Goal: Information Seeking & Learning: Learn about a topic

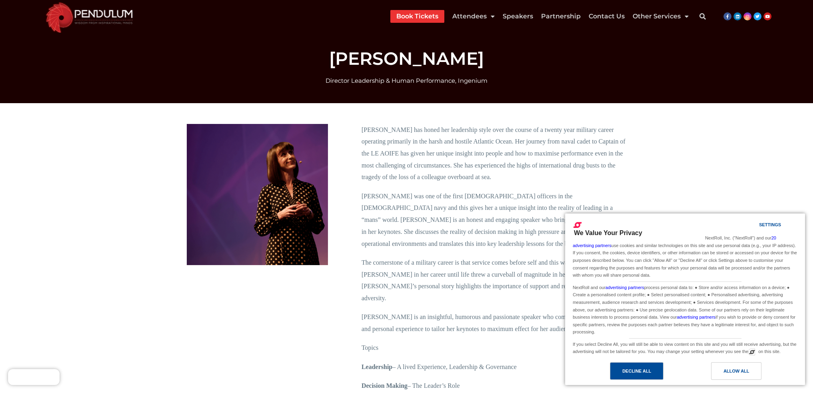
click at [649, 370] on div "Decline All" at bounding box center [636, 371] width 29 height 9
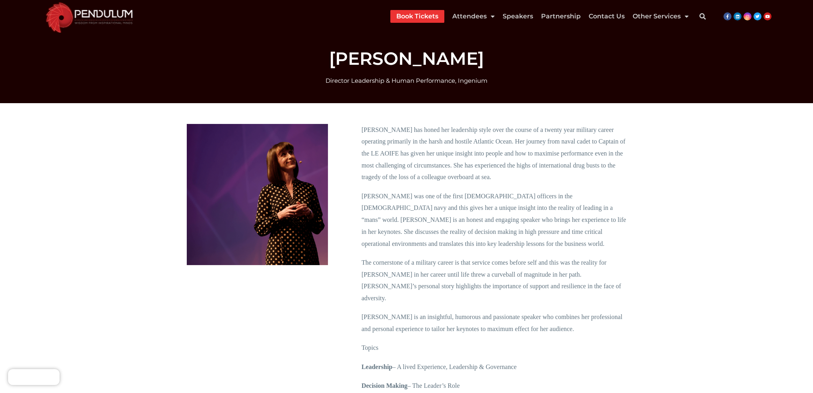
click at [95, 16] on img at bounding box center [89, 16] width 97 height 33
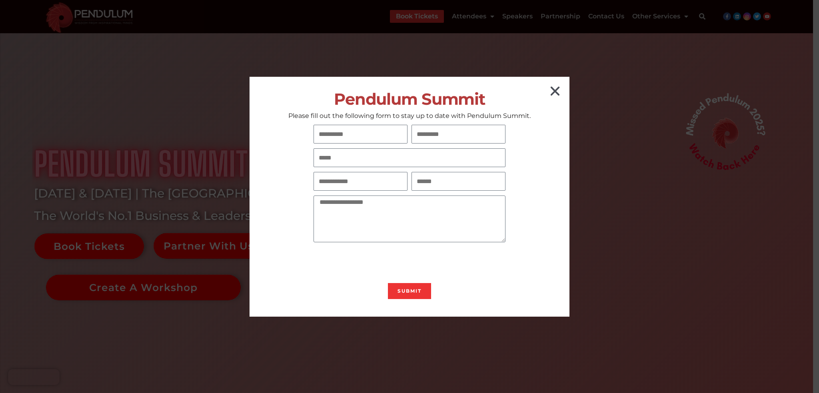
click at [551, 92] on icon "Close" at bounding box center [555, 91] width 13 height 13
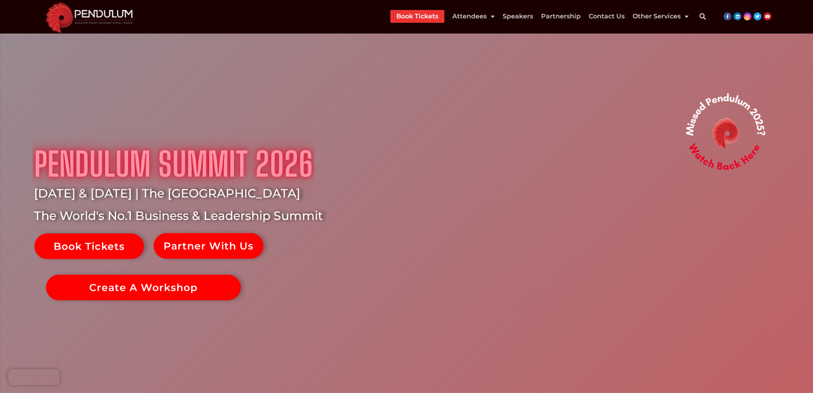
scroll to position [1040, 0]
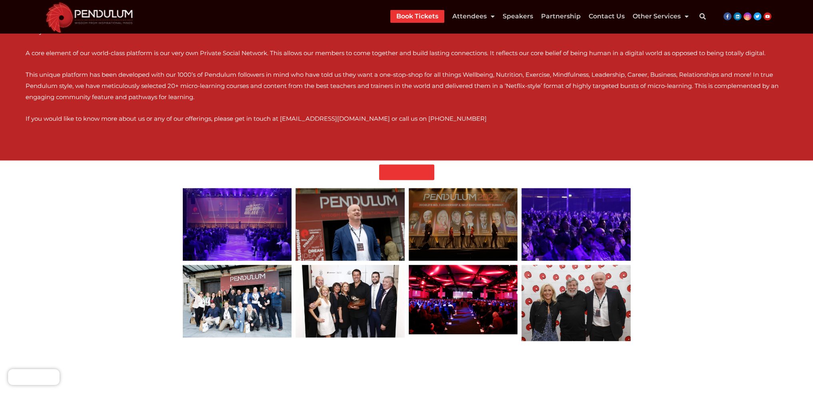
scroll to position [1640, 0]
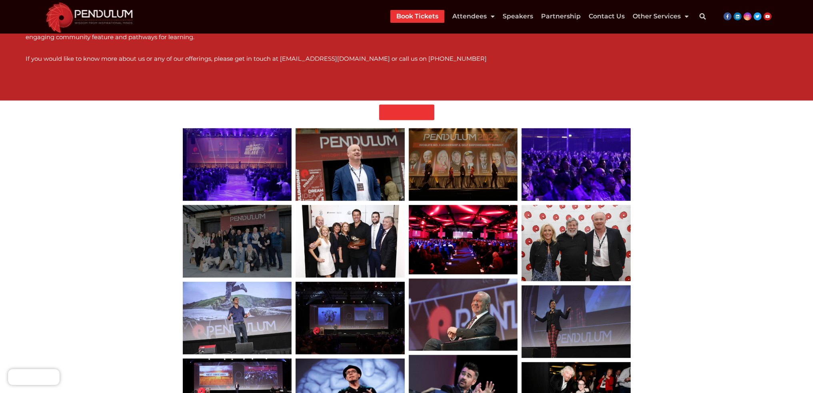
click at [244, 236] on div at bounding box center [237, 241] width 109 height 73
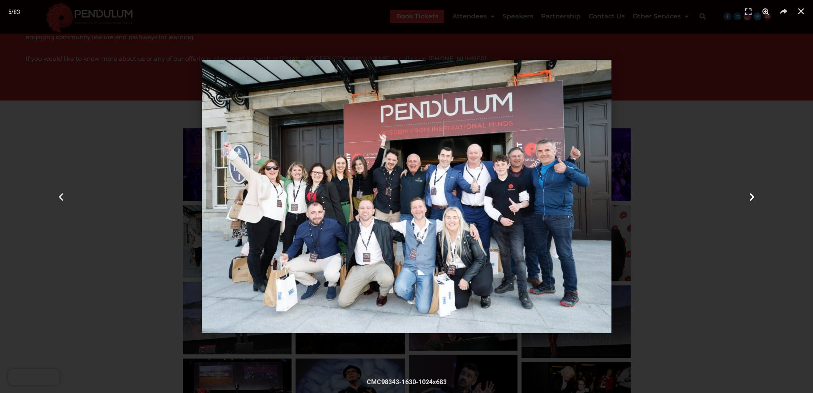
click at [746, 195] on div "Next" at bounding box center [752, 196] width 122 height 393
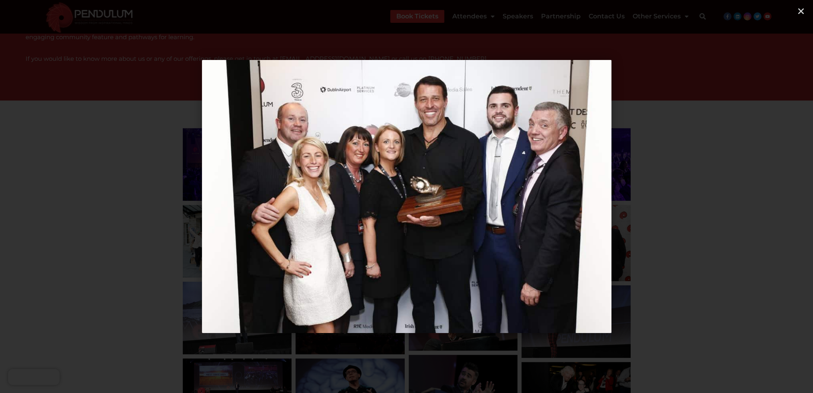
click at [746, 195] on div "Next" at bounding box center [752, 196] width 122 height 393
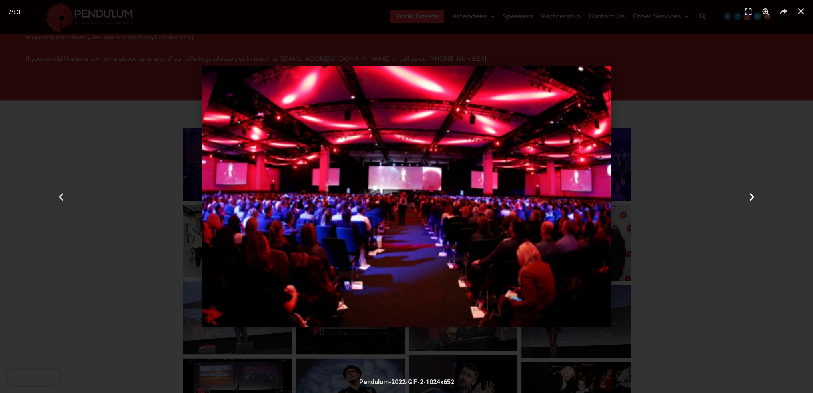
click at [746, 195] on div "Next" at bounding box center [752, 196] width 122 height 393
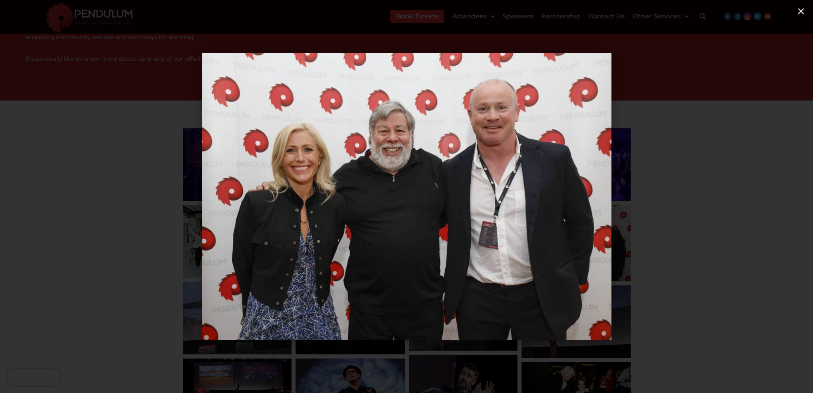
click at [746, 195] on div "Next" at bounding box center [752, 196] width 122 height 393
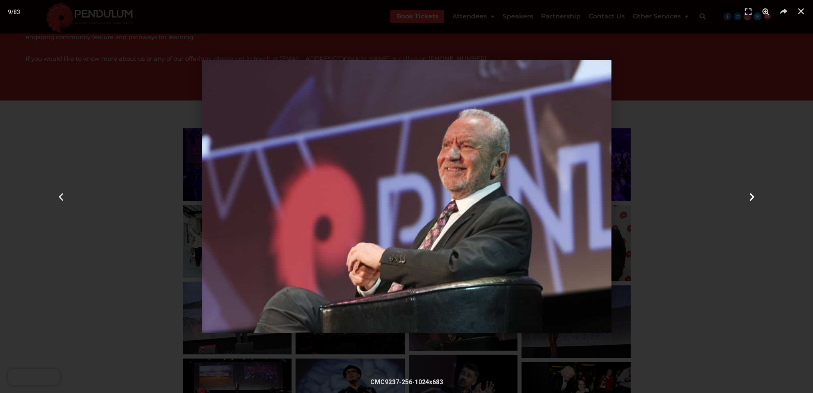
click at [746, 195] on div "Next" at bounding box center [752, 196] width 122 height 393
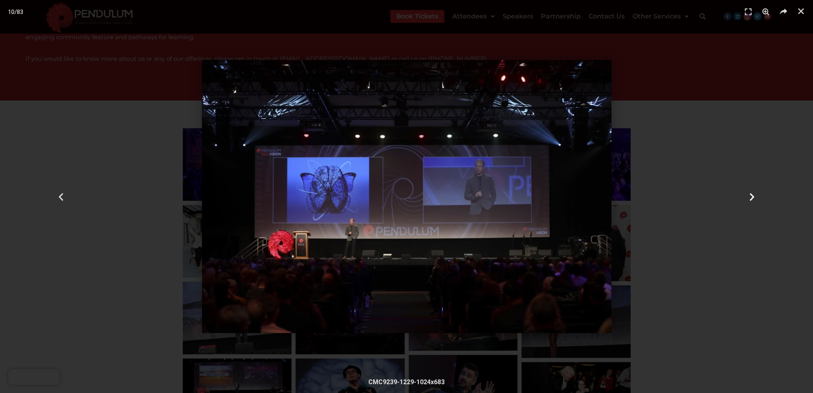
click at [746, 195] on div "Next" at bounding box center [752, 196] width 122 height 393
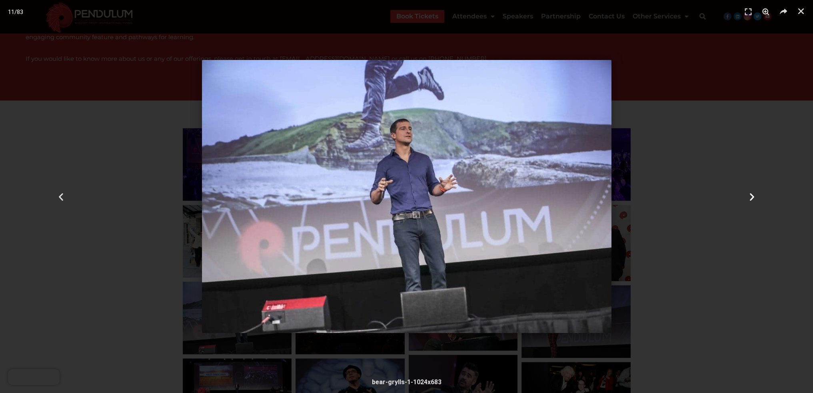
click at [746, 195] on div "Next" at bounding box center [752, 196] width 122 height 393
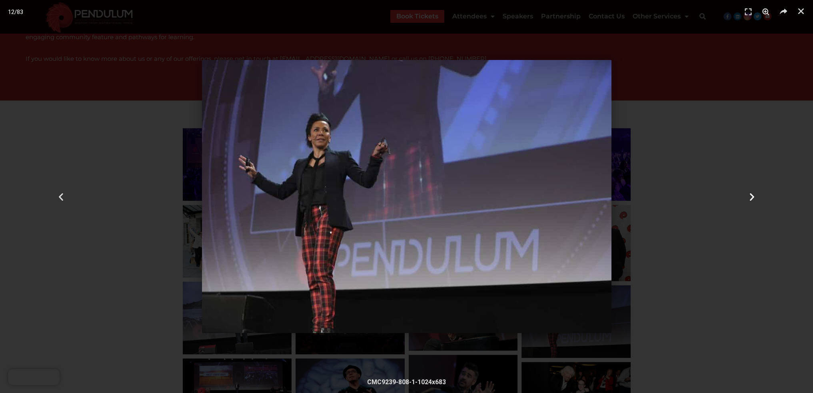
click at [746, 195] on div "Next" at bounding box center [752, 196] width 122 height 393
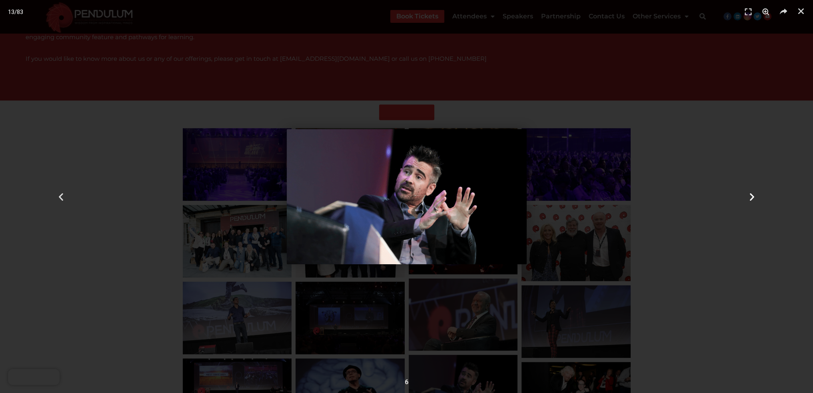
click at [746, 195] on div "Next" at bounding box center [752, 196] width 122 height 393
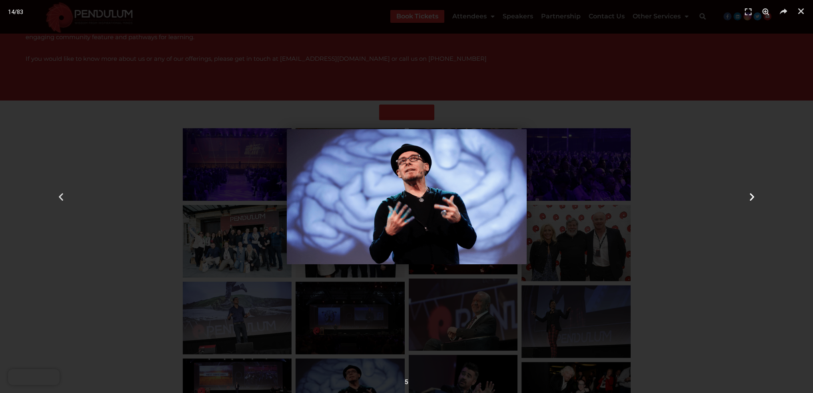
click at [746, 195] on div "Next" at bounding box center [752, 196] width 122 height 393
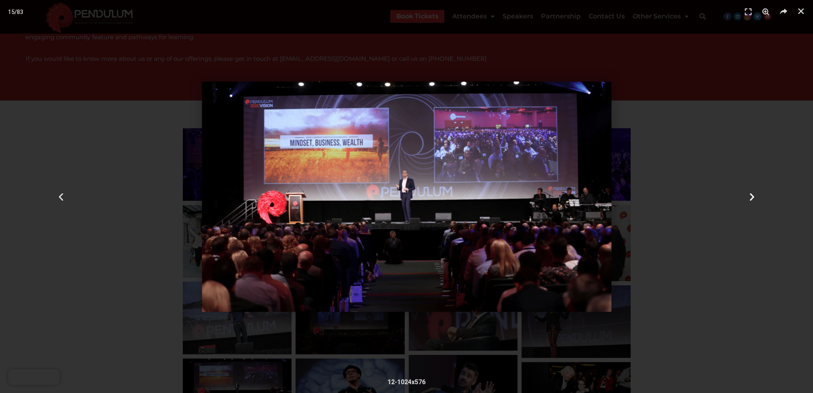
click at [746, 195] on div "Next" at bounding box center [752, 196] width 122 height 393
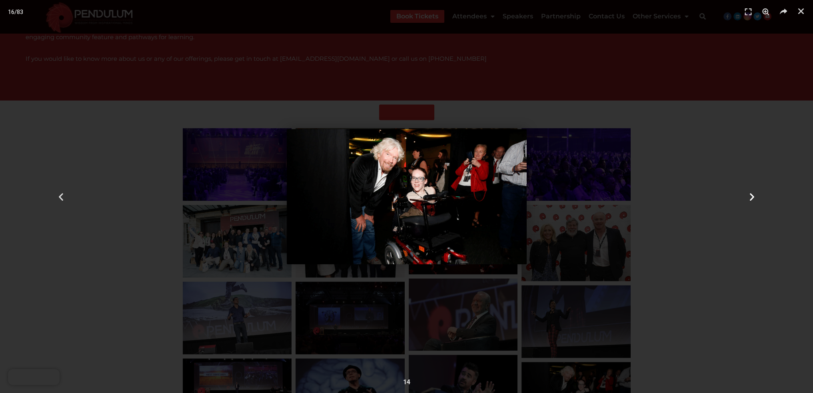
click at [746, 195] on div "Next" at bounding box center [752, 196] width 122 height 393
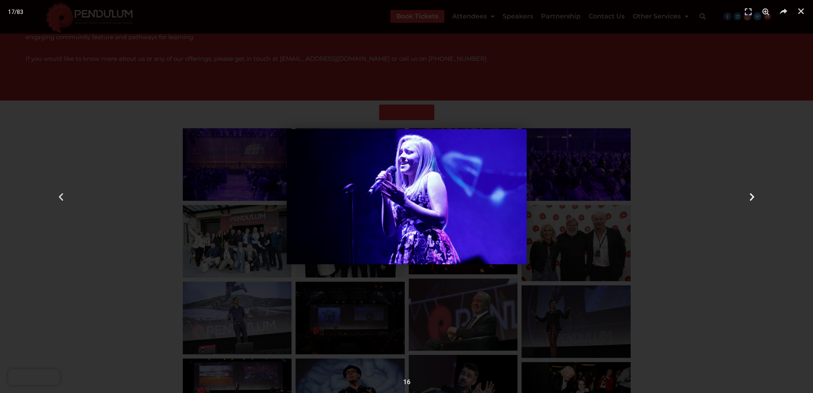
click at [746, 195] on div "Next" at bounding box center [752, 196] width 122 height 393
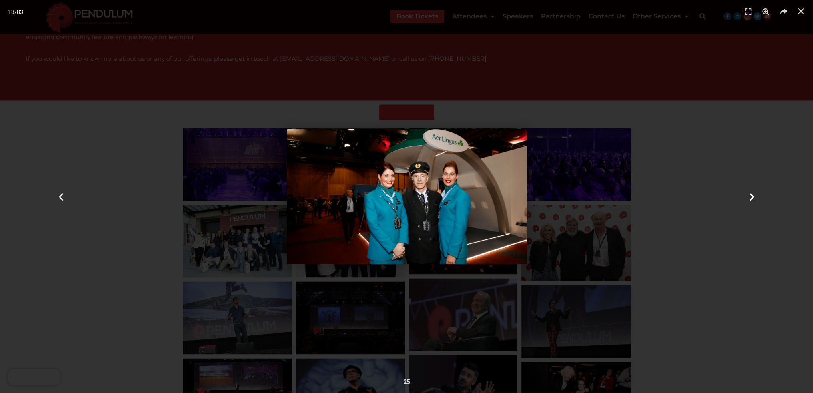
click at [746, 195] on div "Next" at bounding box center [752, 196] width 122 height 393
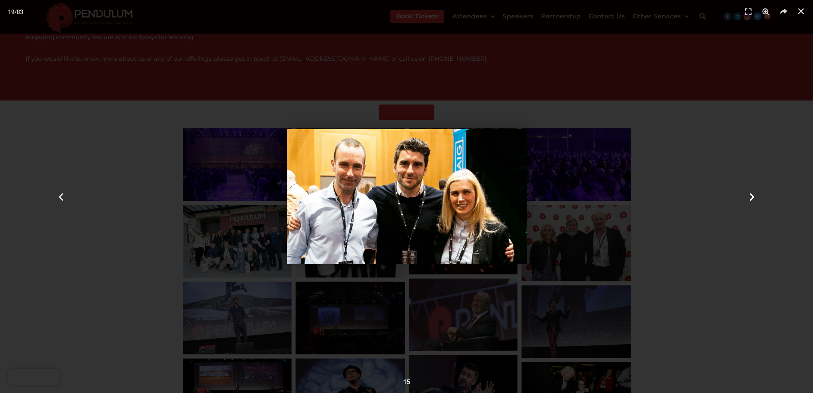
click at [746, 195] on div "Next" at bounding box center [752, 196] width 122 height 393
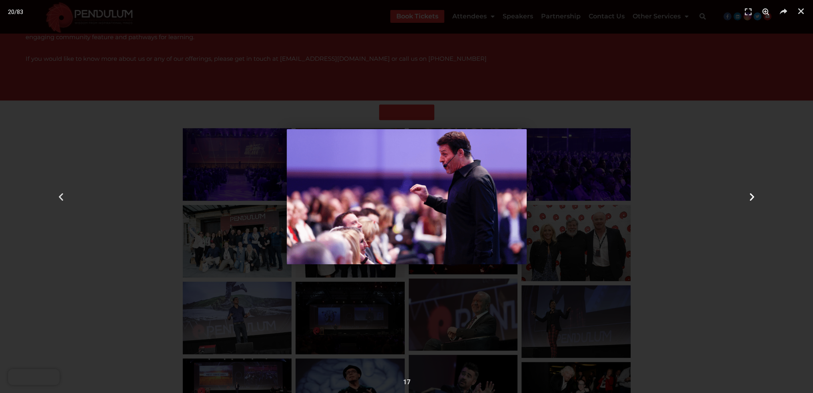
click at [746, 195] on div "Next" at bounding box center [752, 196] width 122 height 393
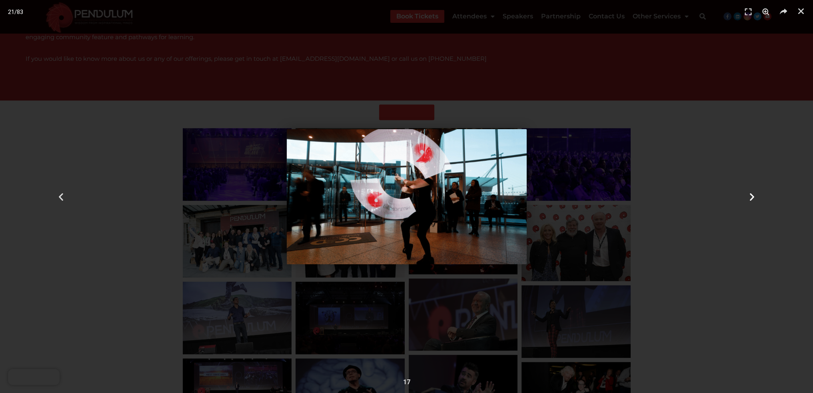
click at [746, 195] on div "Next" at bounding box center [752, 196] width 122 height 393
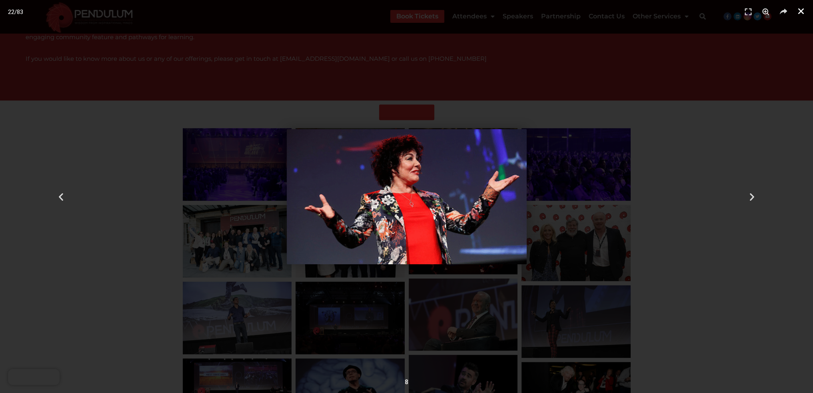
click at [801, 13] on icon "Close (Esc)" at bounding box center [801, 11] width 8 height 8
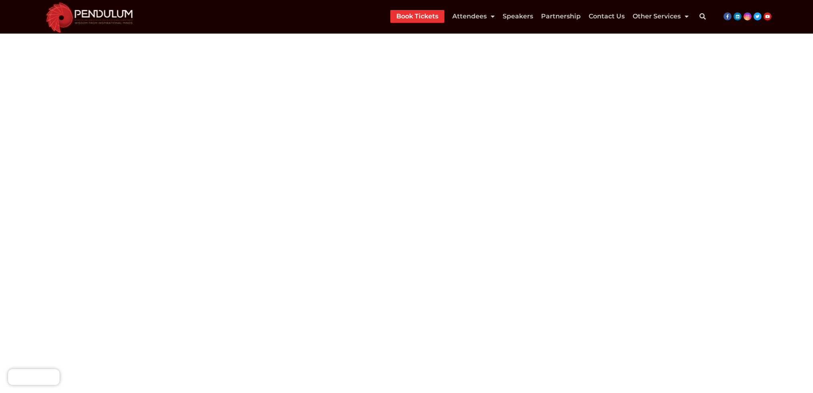
scroll to position [2520, 0]
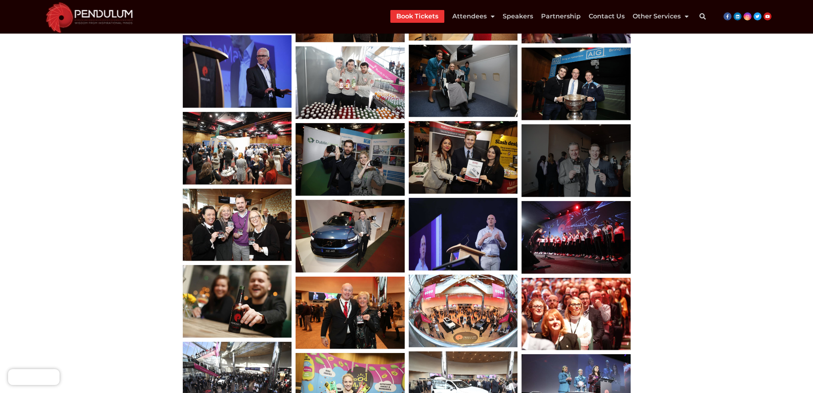
click at [581, 159] on div at bounding box center [576, 160] width 109 height 73
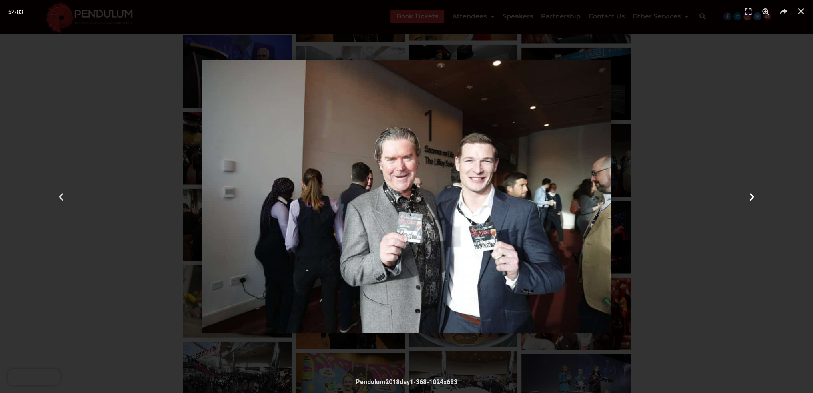
click at [742, 194] on div "Next" at bounding box center [752, 196] width 122 height 393
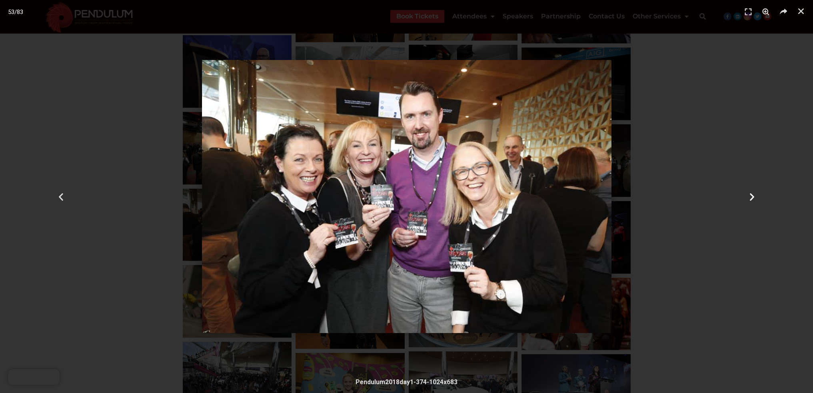
click at [742, 194] on div "Next" at bounding box center [752, 196] width 122 height 393
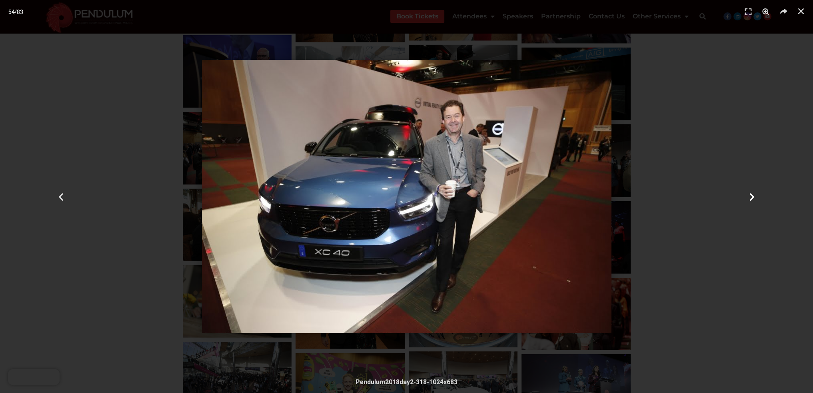
click at [742, 194] on div "Next" at bounding box center [752, 196] width 122 height 393
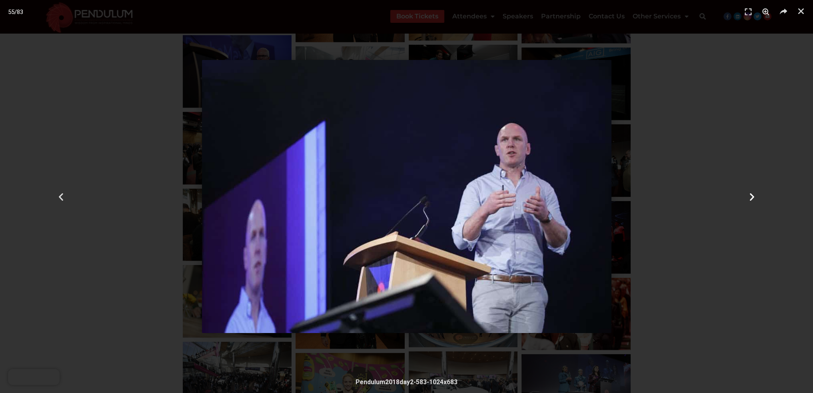
click at [742, 194] on div "Next" at bounding box center [752, 196] width 122 height 393
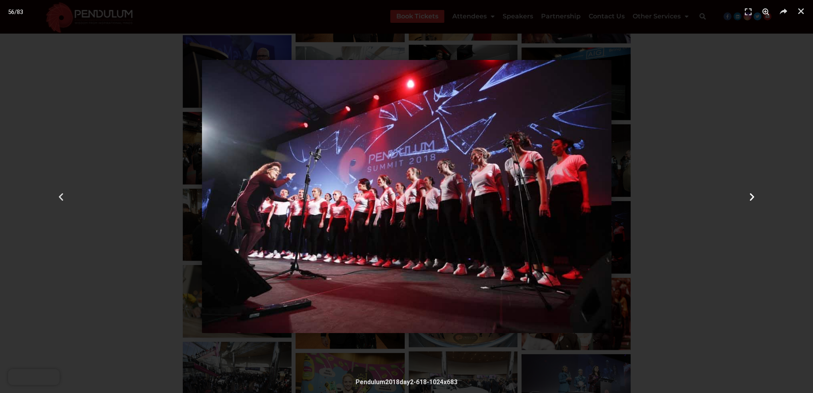
click at [742, 194] on div "Next" at bounding box center [752, 196] width 122 height 393
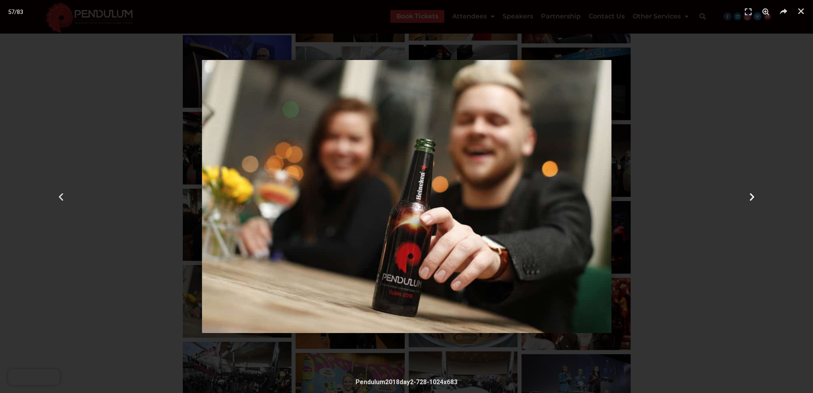
click at [742, 194] on div "Next" at bounding box center [752, 196] width 122 height 393
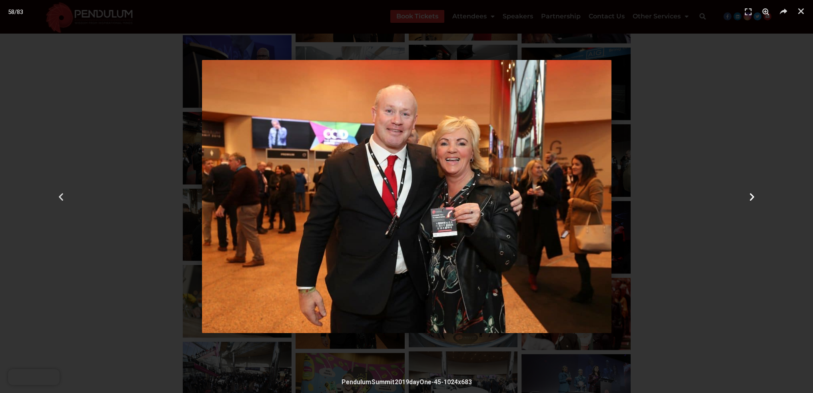
click at [742, 194] on div "Next" at bounding box center [752, 196] width 122 height 393
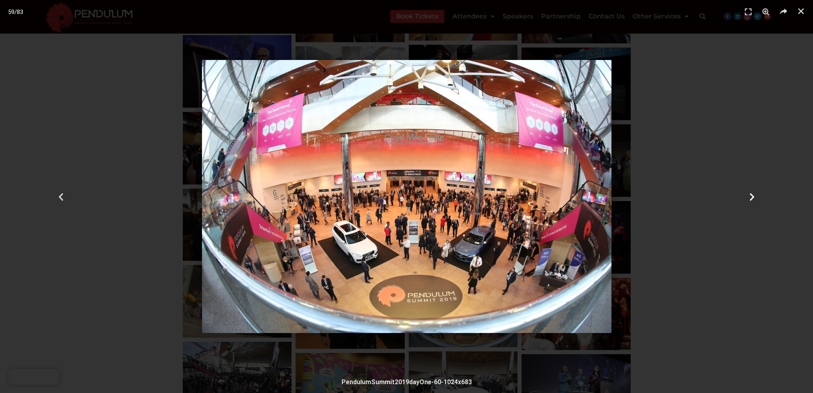
click at [742, 194] on div "Next" at bounding box center [752, 196] width 122 height 393
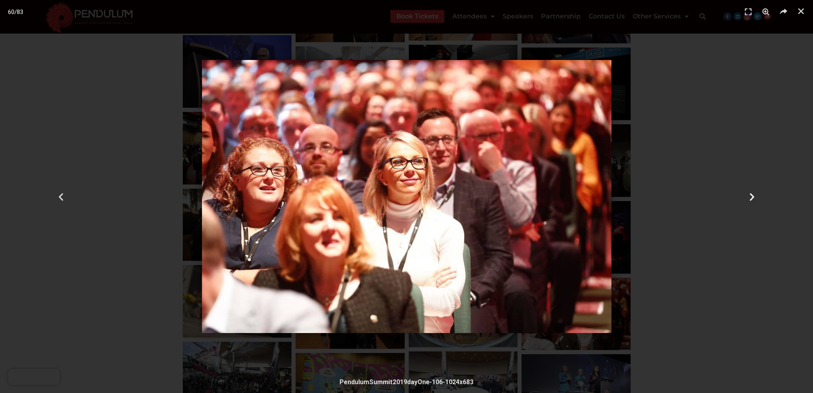
click at [742, 194] on div "Next" at bounding box center [752, 196] width 122 height 393
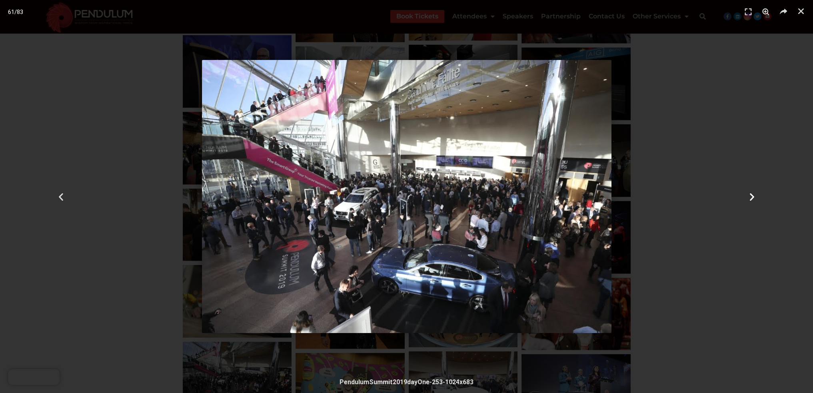
click at [742, 194] on div "Next" at bounding box center [752, 196] width 122 height 393
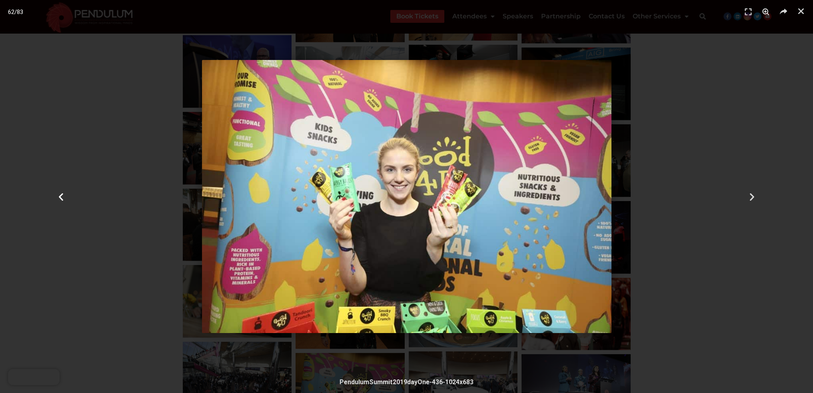
click at [62, 196] on icon "Previous slide" at bounding box center [61, 197] width 10 height 10
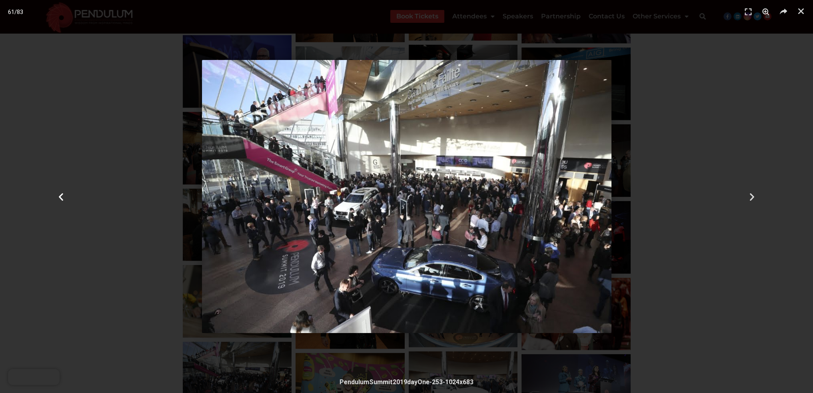
click at [62, 196] on icon "Previous slide" at bounding box center [61, 197] width 10 height 10
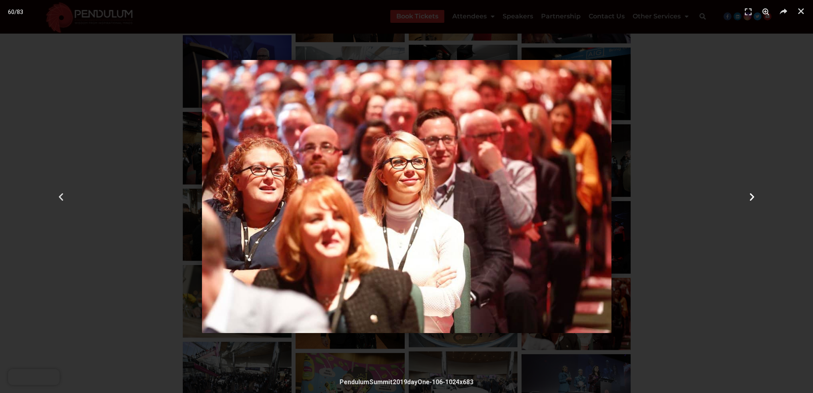
click at [748, 192] on icon "Next slide" at bounding box center [752, 197] width 10 height 10
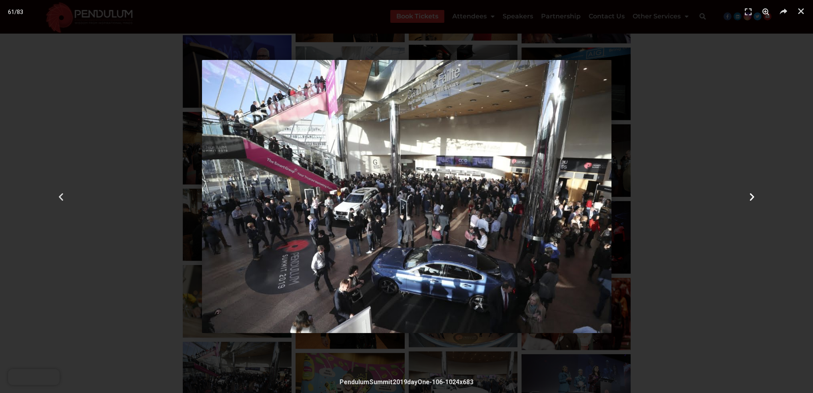
click at [748, 192] on icon "Next slide" at bounding box center [752, 197] width 10 height 10
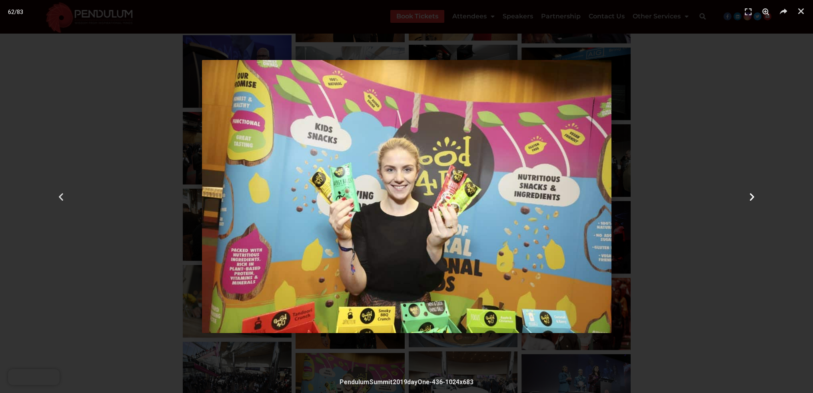
click at [748, 192] on icon "Next slide" at bounding box center [752, 197] width 10 height 10
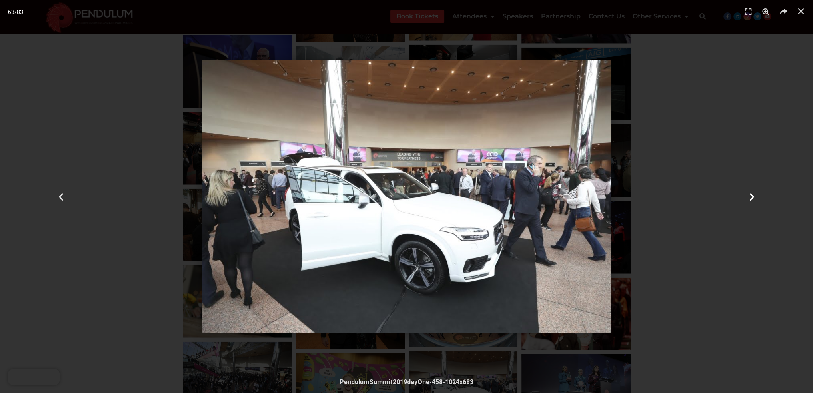
click at [748, 192] on icon "Next slide" at bounding box center [752, 197] width 10 height 10
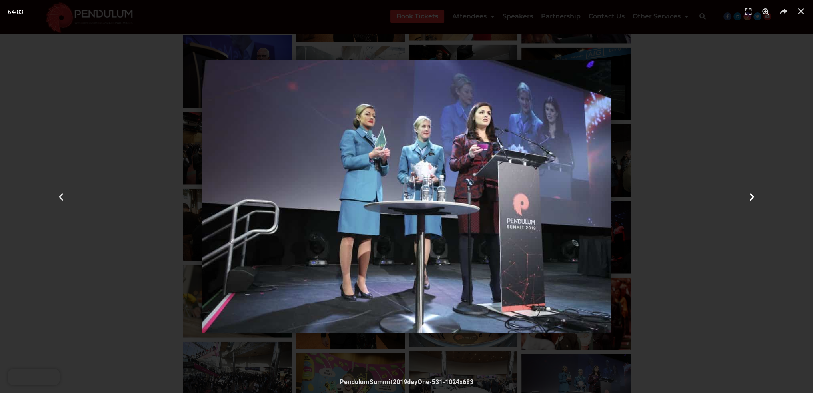
click at [748, 192] on icon "Next slide" at bounding box center [752, 197] width 10 height 10
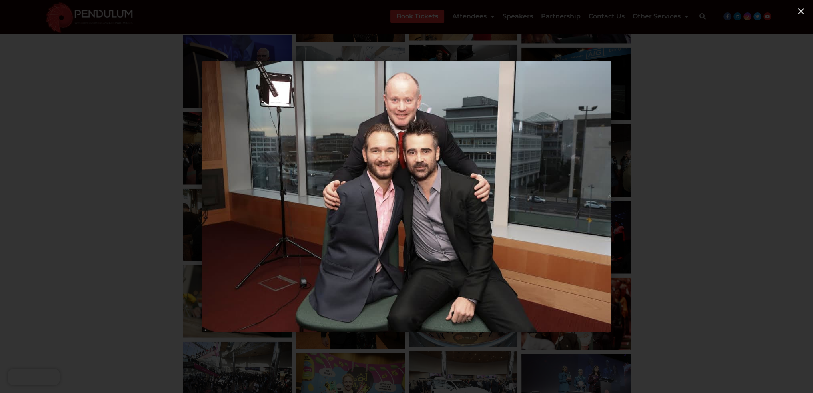
click at [748, 192] on icon "Next slide" at bounding box center [752, 197] width 10 height 10
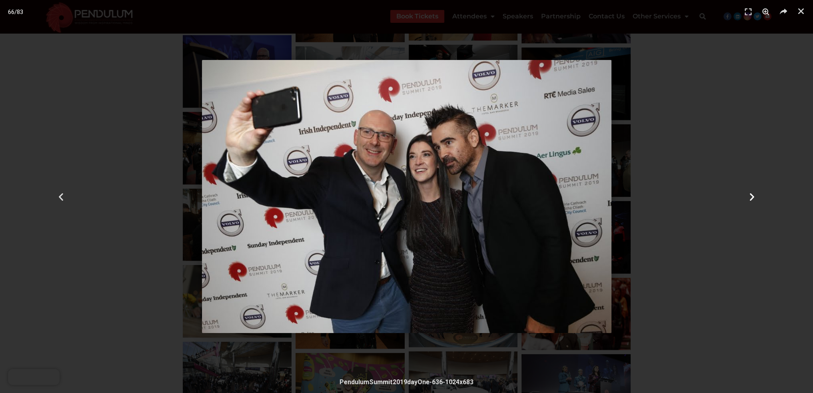
click at [748, 192] on icon "Next slide" at bounding box center [752, 197] width 10 height 10
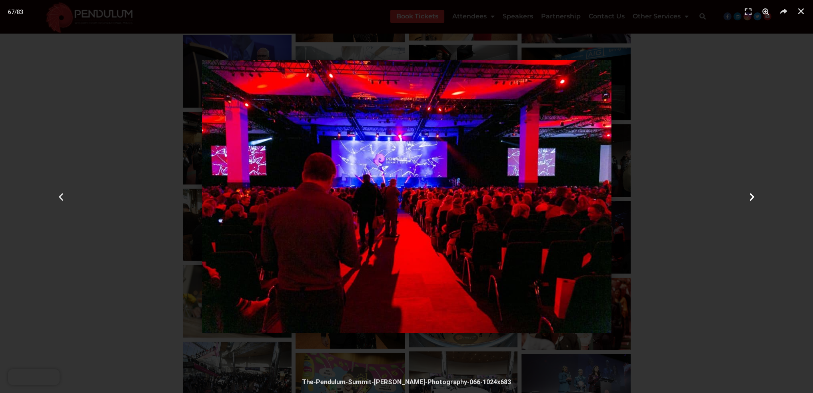
click at [748, 192] on icon "Next slide" at bounding box center [752, 197] width 10 height 10
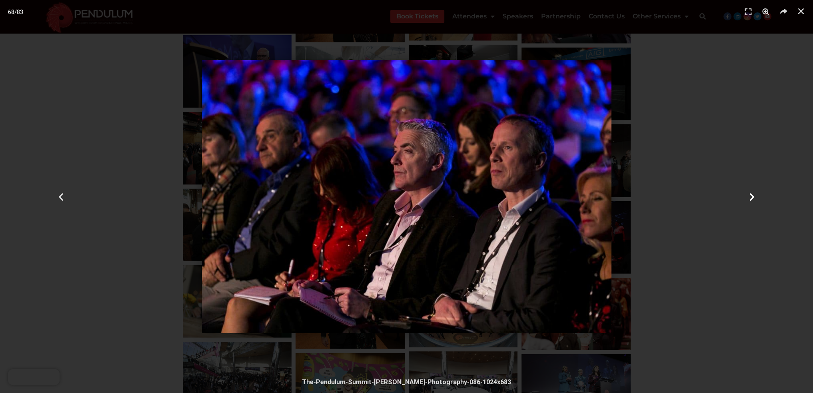
click at [748, 192] on icon "Next slide" at bounding box center [752, 197] width 10 height 10
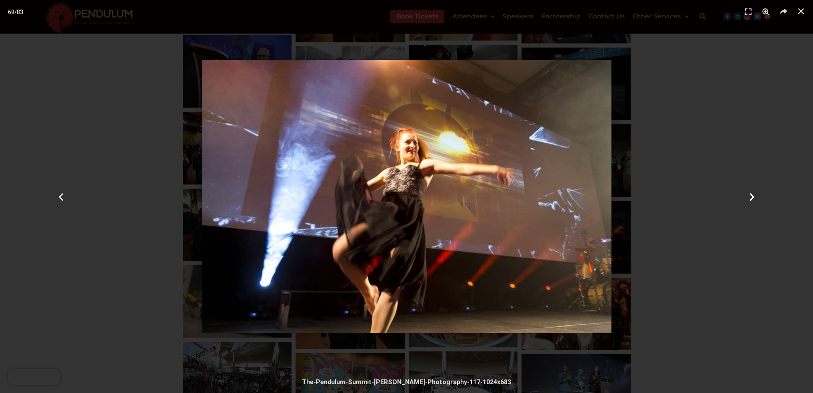
click at [748, 192] on icon "Next slide" at bounding box center [752, 197] width 10 height 10
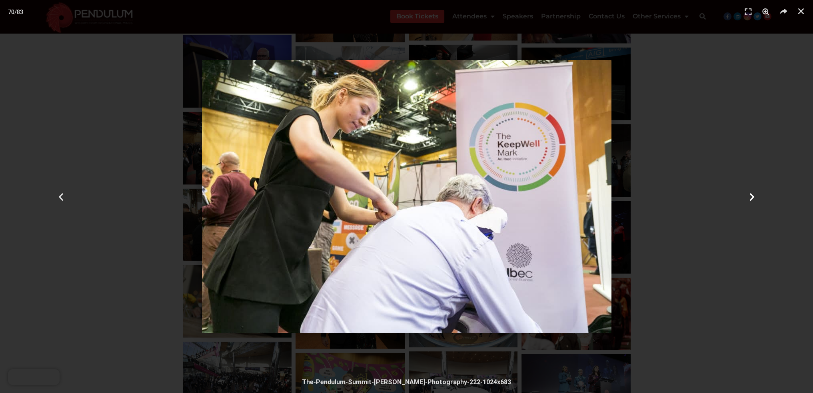
click at [748, 192] on icon "Next slide" at bounding box center [752, 197] width 10 height 10
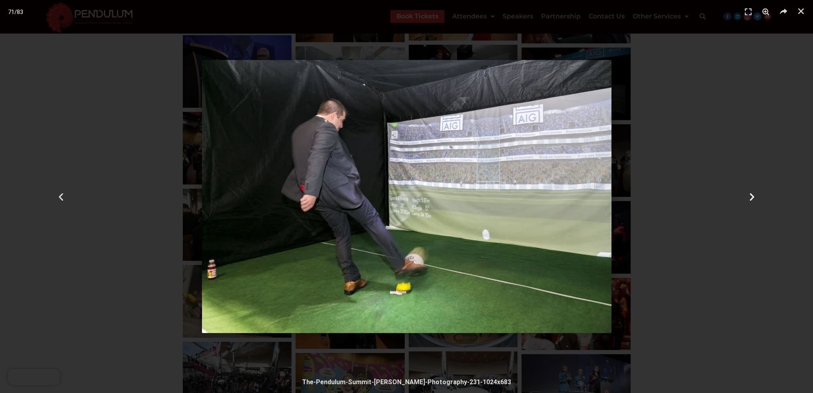
click at [748, 192] on icon "Next slide" at bounding box center [752, 197] width 10 height 10
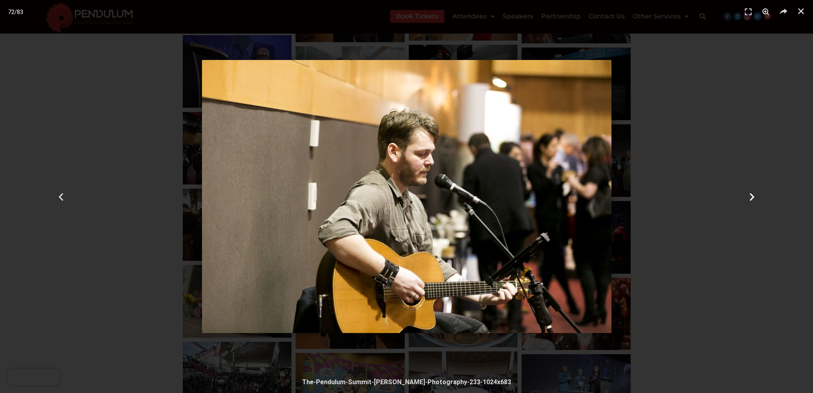
click at [748, 192] on icon "Next slide" at bounding box center [752, 197] width 10 height 10
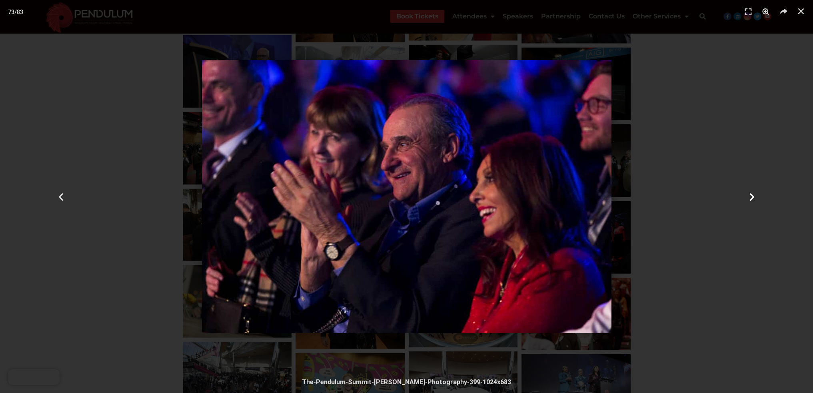
click at [748, 192] on icon "Next slide" at bounding box center [752, 197] width 10 height 10
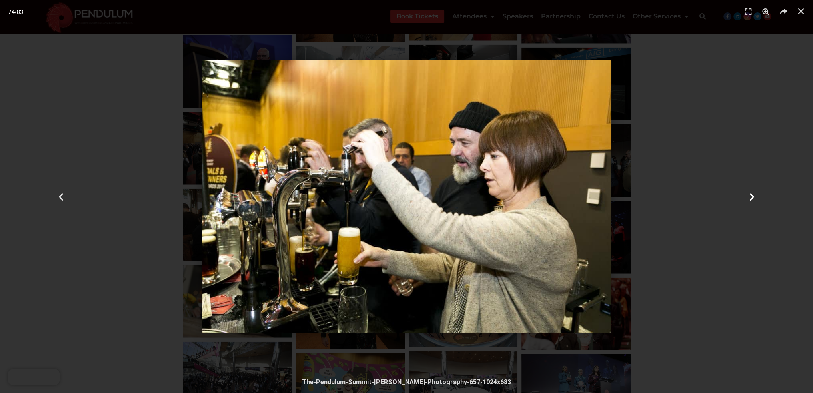
click at [748, 192] on icon "Next slide" at bounding box center [752, 197] width 10 height 10
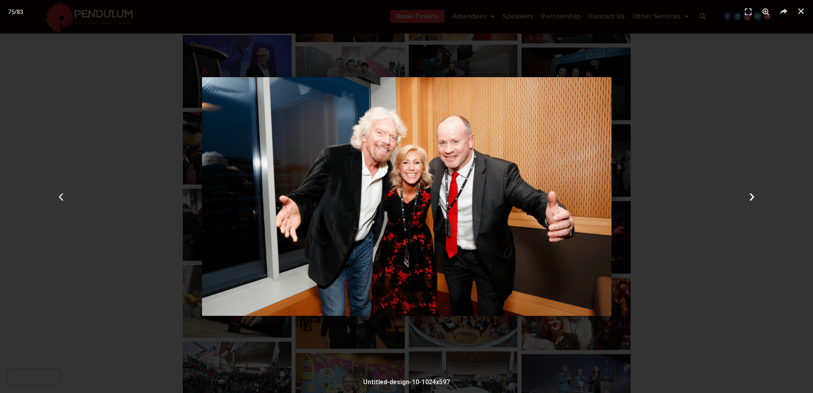
click at [748, 192] on icon "Next slide" at bounding box center [752, 197] width 10 height 10
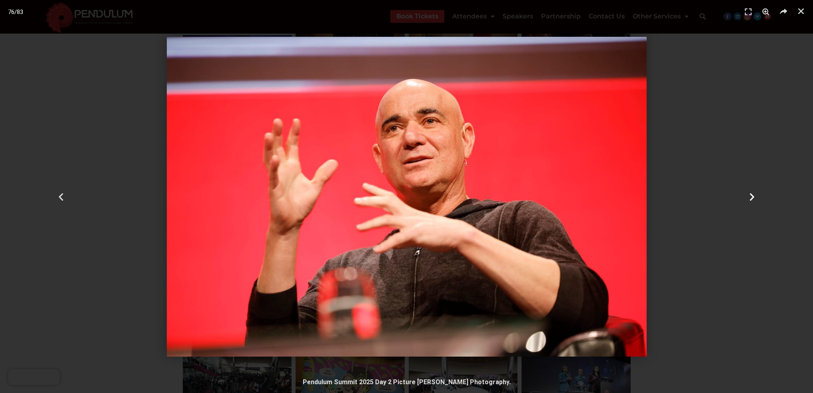
click at [748, 192] on icon "Next slide" at bounding box center [752, 197] width 10 height 10
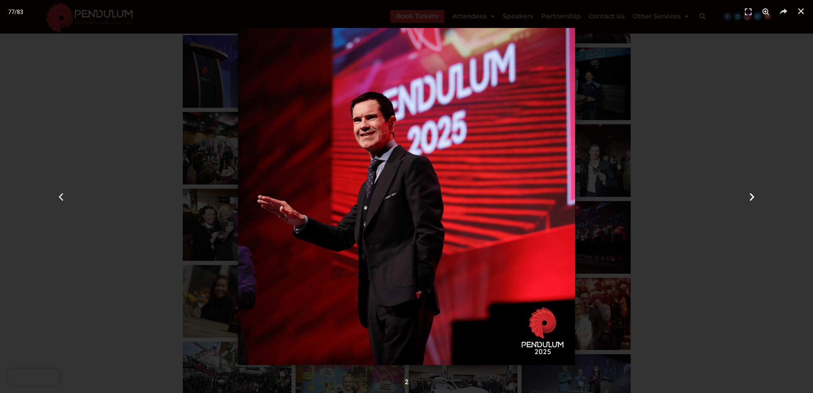
click at [748, 192] on icon "Next slide" at bounding box center [752, 197] width 10 height 10
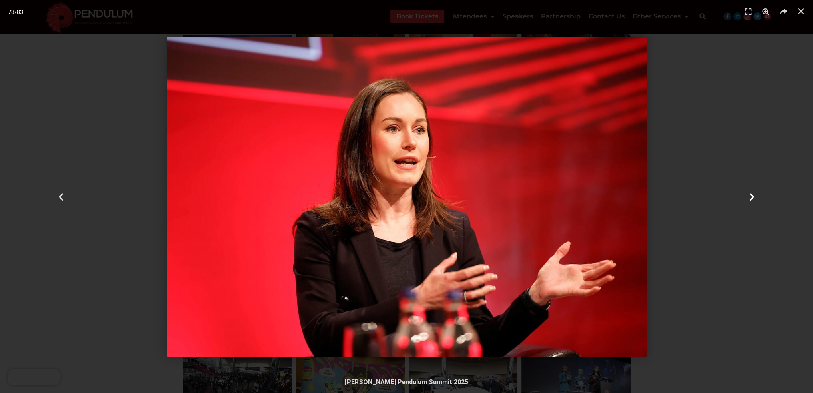
click at [748, 192] on icon "Next slide" at bounding box center [752, 197] width 10 height 10
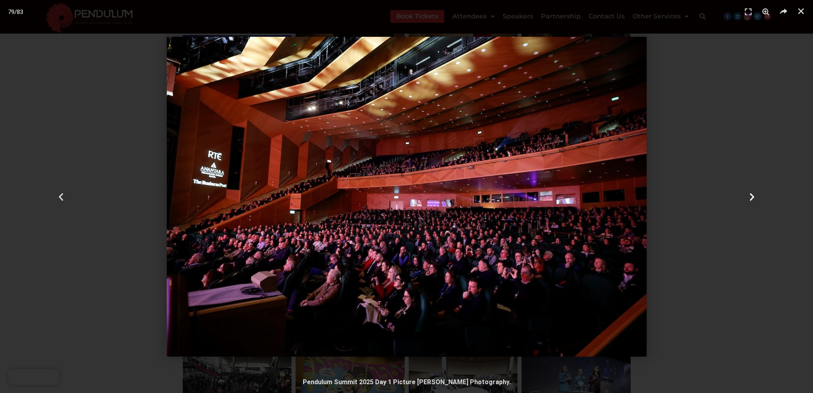
click at [748, 192] on icon "Next slide" at bounding box center [752, 197] width 10 height 10
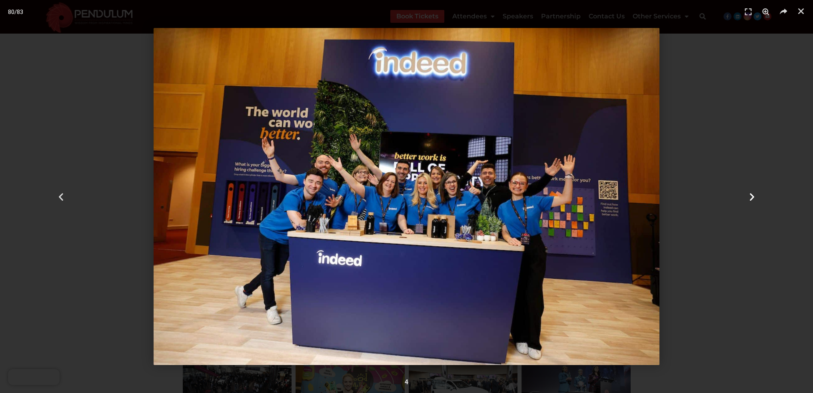
click at [748, 192] on icon "Next slide" at bounding box center [752, 197] width 10 height 10
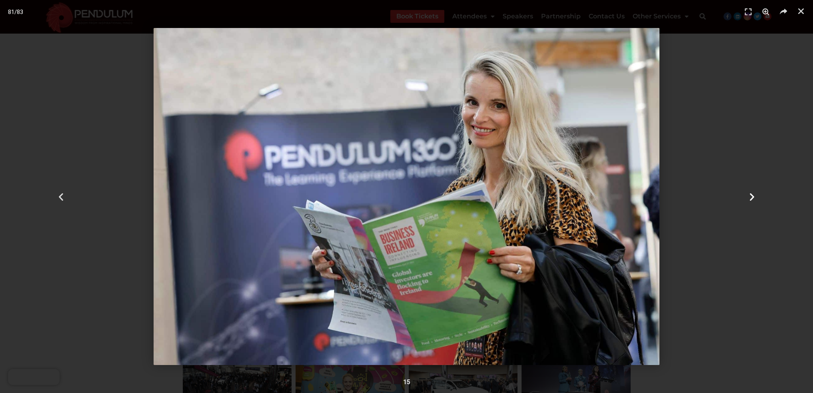
click at [748, 192] on icon "Next slide" at bounding box center [752, 197] width 10 height 10
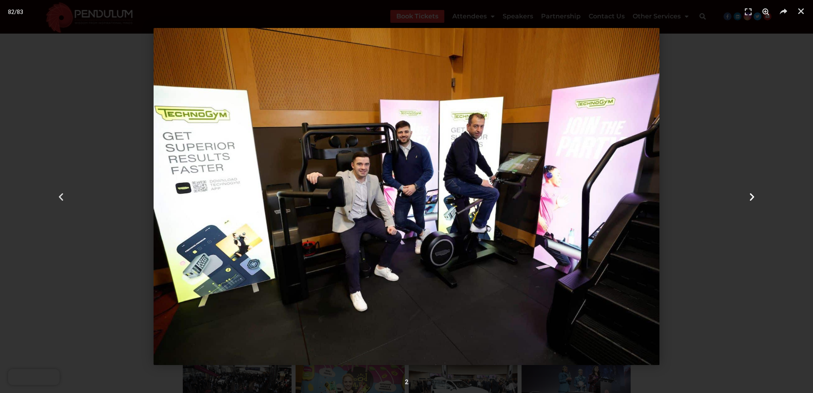
click at [748, 192] on icon "Next slide" at bounding box center [752, 197] width 10 height 10
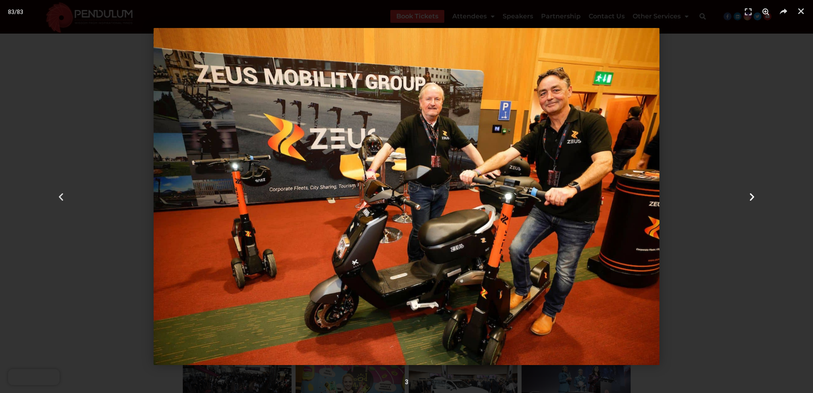
click at [748, 192] on icon "Next slide" at bounding box center [752, 197] width 10 height 10
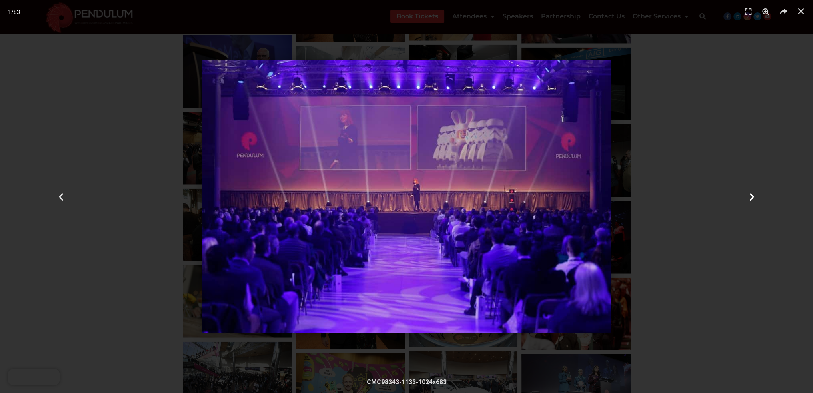
click at [748, 192] on icon "Next slide" at bounding box center [752, 197] width 10 height 10
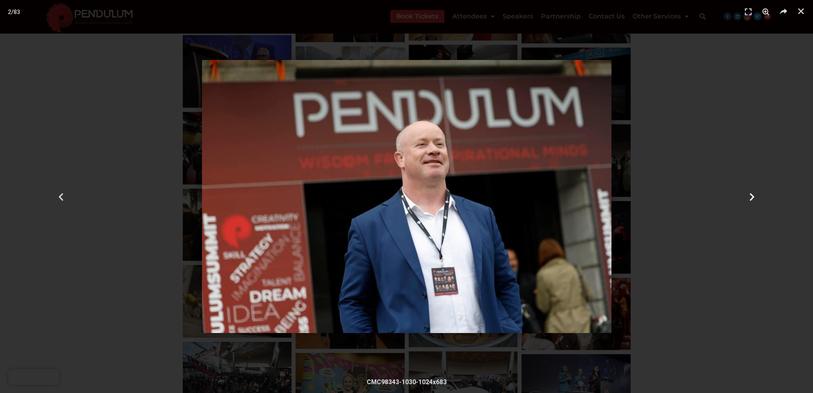
click at [748, 192] on icon "Next slide" at bounding box center [752, 197] width 10 height 10
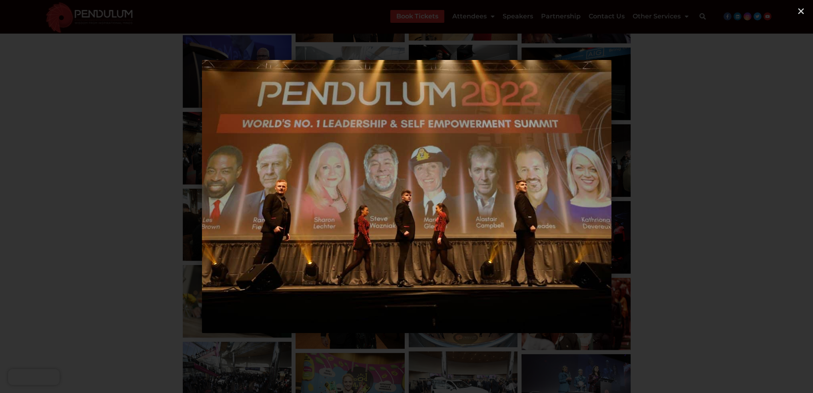
click at [748, 192] on icon "Next slide" at bounding box center [752, 197] width 10 height 10
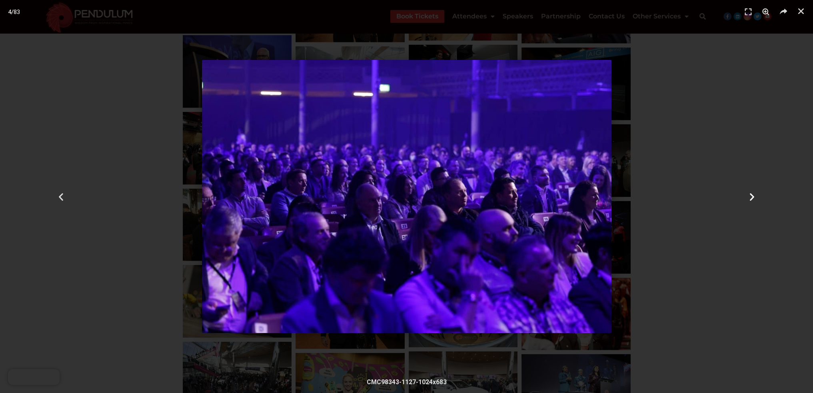
click at [748, 192] on icon "Next slide" at bounding box center [752, 197] width 10 height 10
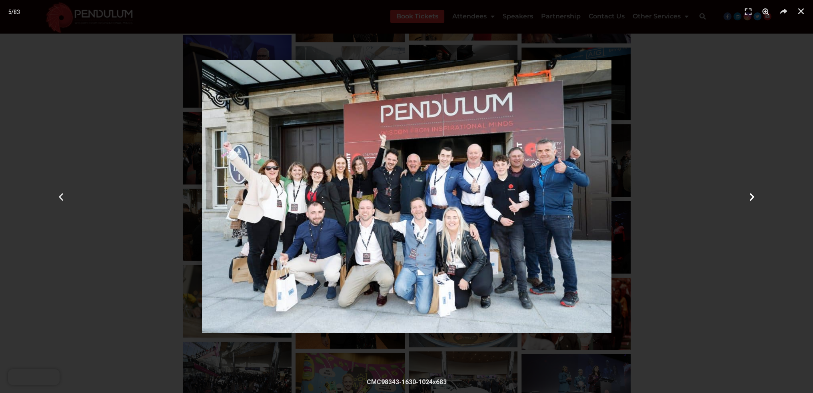
click at [748, 192] on icon "Next slide" at bounding box center [752, 197] width 10 height 10
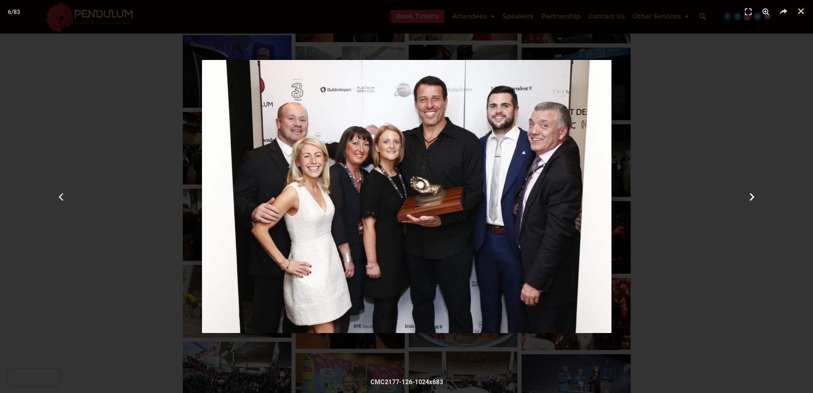
click at [748, 192] on icon "Next slide" at bounding box center [752, 197] width 10 height 10
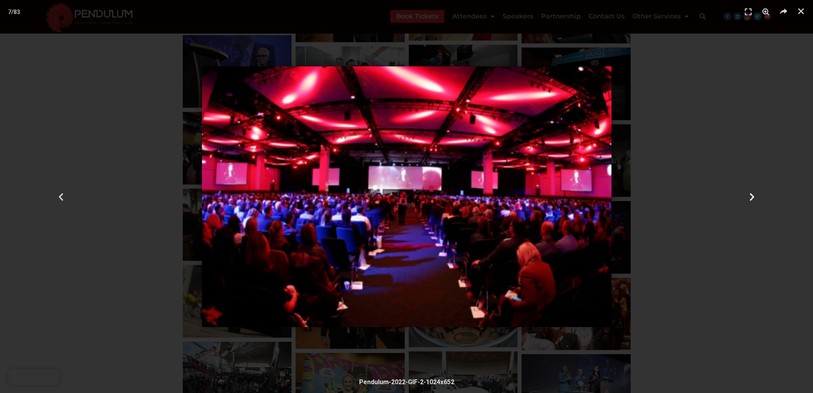
click at [748, 193] on icon "Next slide" at bounding box center [752, 197] width 10 height 10
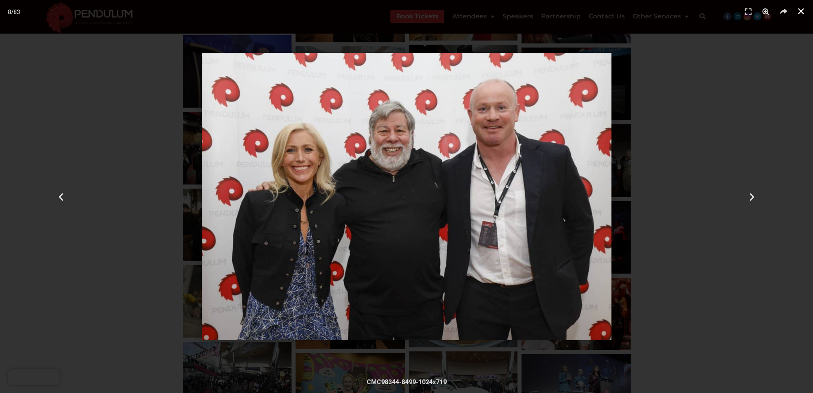
click at [797, 12] on icon "Close (Esc)" at bounding box center [801, 11] width 8 height 8
